Goal: Task Accomplishment & Management: Use online tool/utility

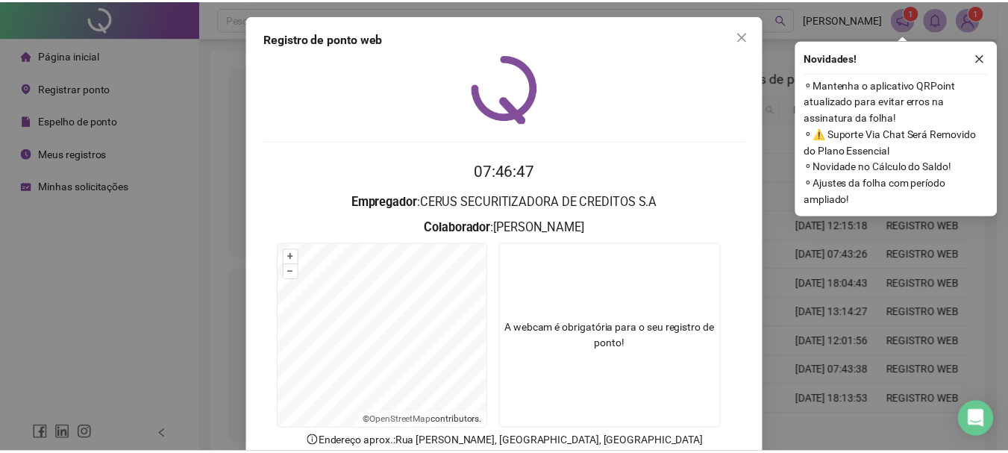
scroll to position [97, 0]
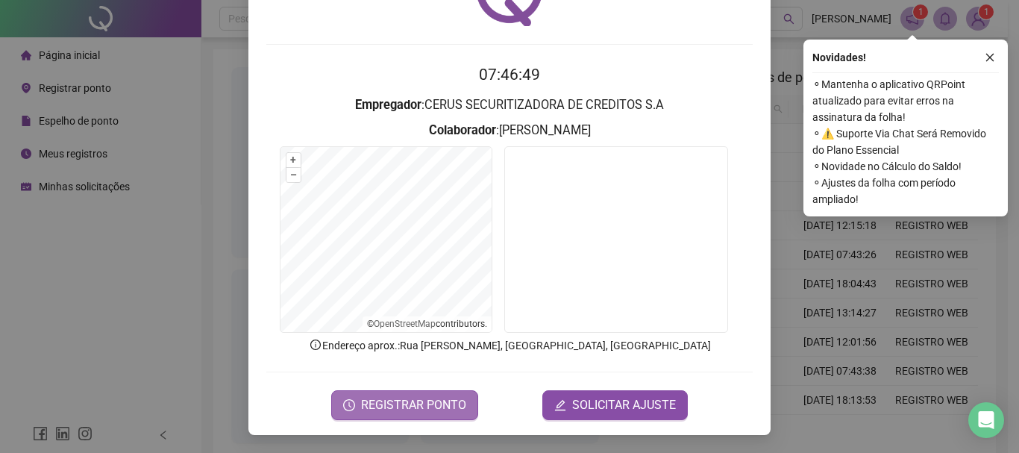
click at [458, 402] on span "REGISTRAR PONTO" at bounding box center [413, 405] width 105 height 18
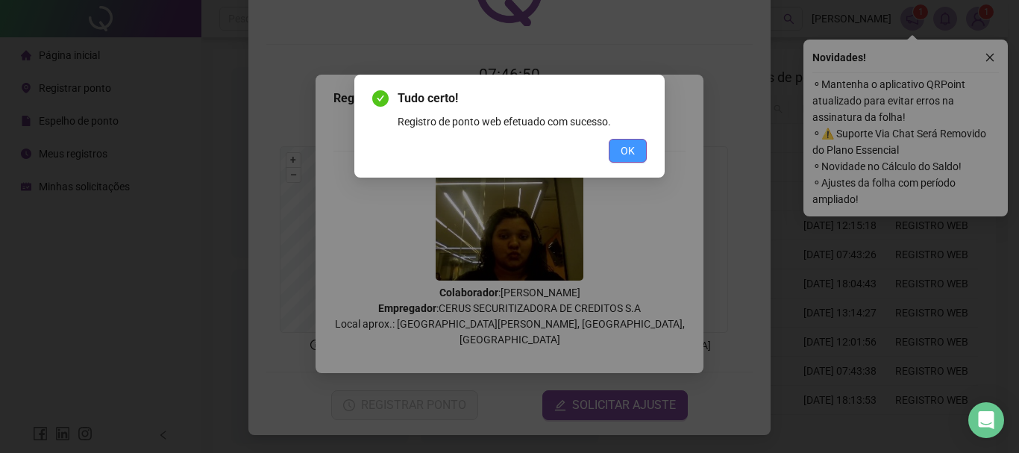
click at [615, 152] on button "OK" at bounding box center [628, 151] width 38 height 24
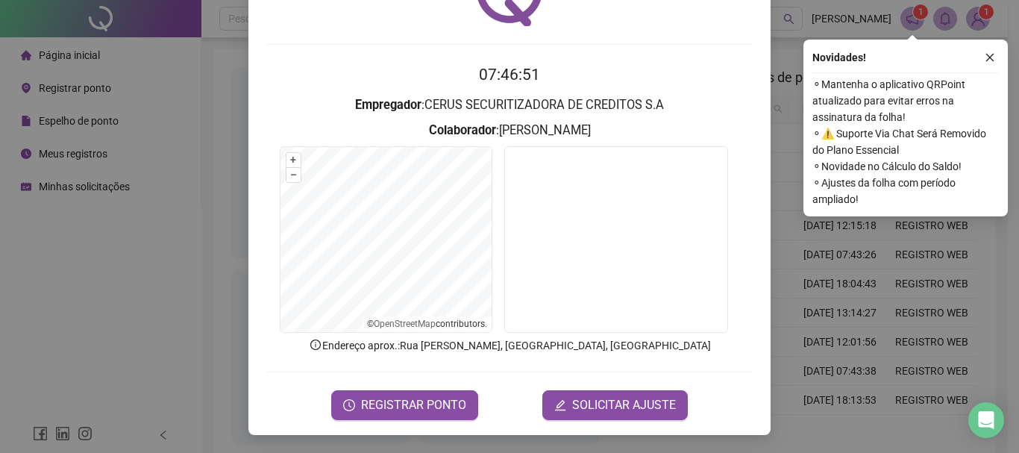
click at [893, 265] on div "Registro de ponto web 07:46:51 Empregador : CERUS SECURITIZADORA DE CREDITOS S.…" at bounding box center [509, 226] width 1019 height 453
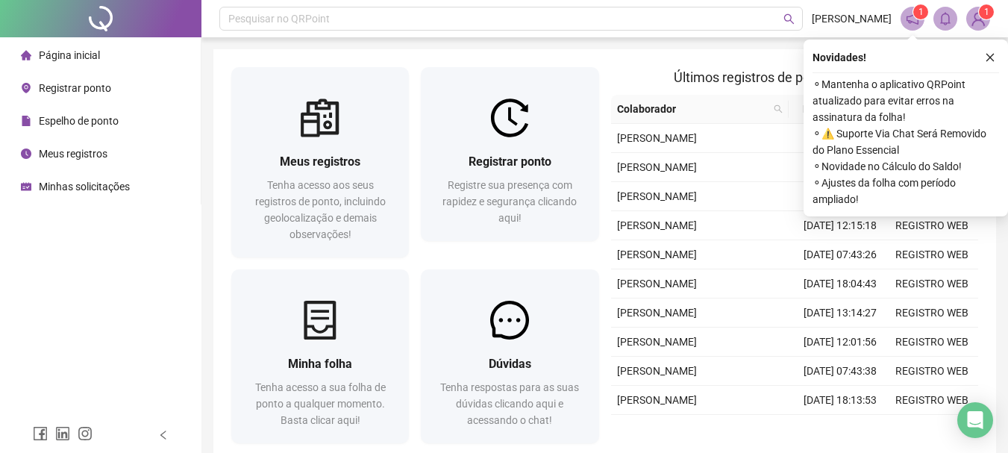
click at [990, 57] on icon "close" at bounding box center [990, 57] width 10 height 10
click at [984, 57] on button "button" at bounding box center [990, 58] width 18 height 18
